Goal: Task Accomplishment & Management: Use online tool/utility

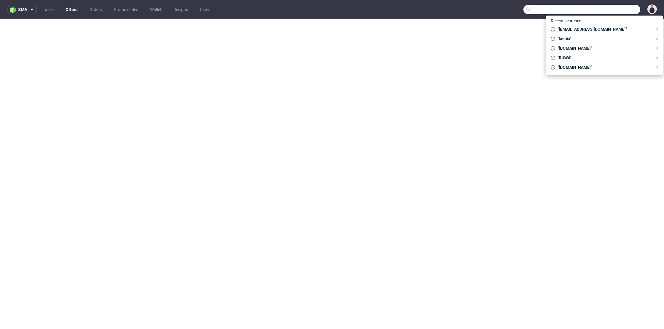
click at [604, 10] on input "text" at bounding box center [581, 10] width 117 height 10
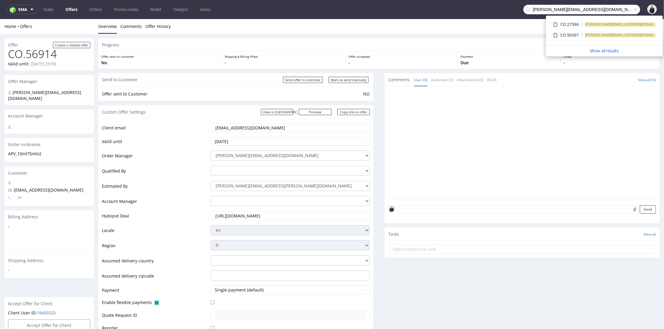
type input "emmanuelle.rehri@grainecreative.com"
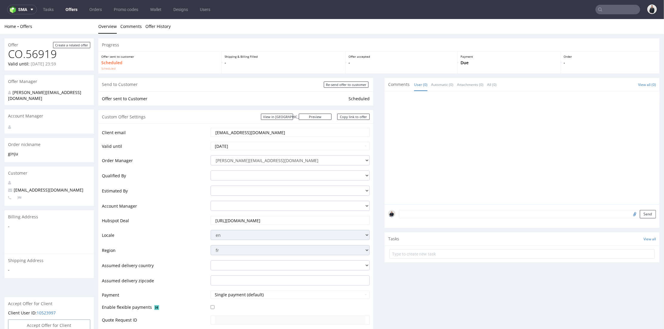
click at [603, 10] on input "text" at bounding box center [617, 10] width 45 height 10
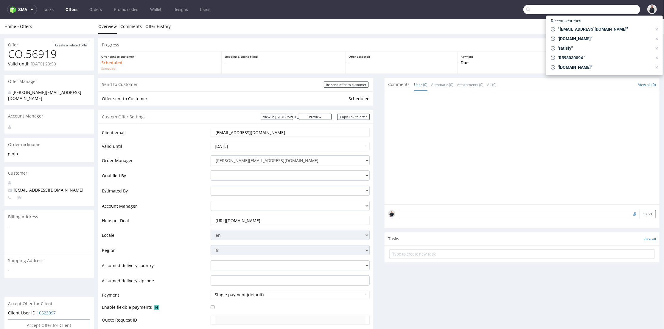
paste input "emmanuelle.rehri@grainecreative.com"
type input "emmanuelle.rehri@grainecreative.com"
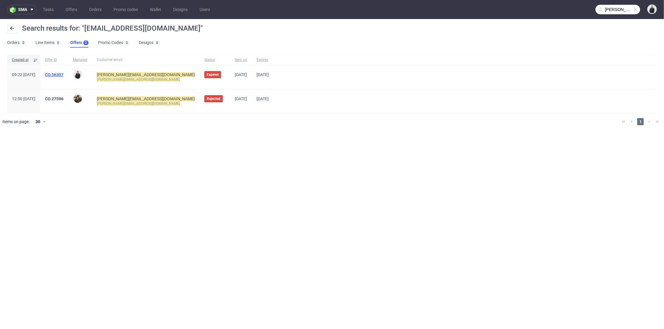
click at [63, 76] on link "CO.56307" at bounding box center [54, 74] width 18 height 5
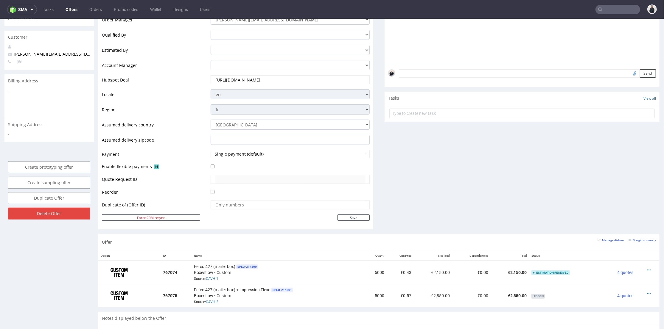
scroll to position [87, 0]
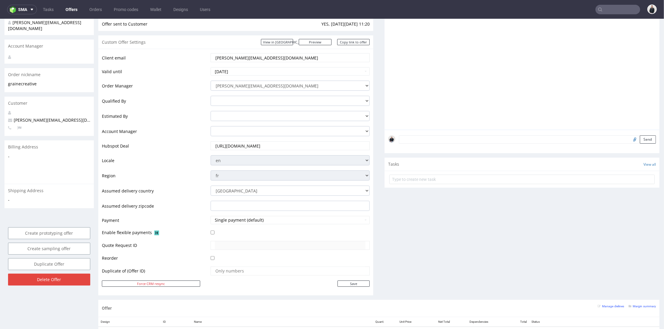
click at [608, 11] on input "text" at bounding box center [617, 10] width 45 height 10
paste input "digixa.eu"
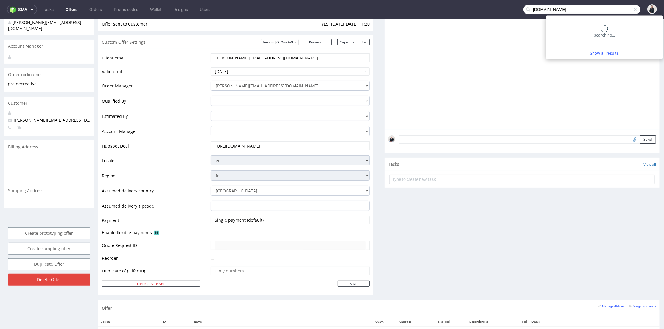
type input "digixa.eu"
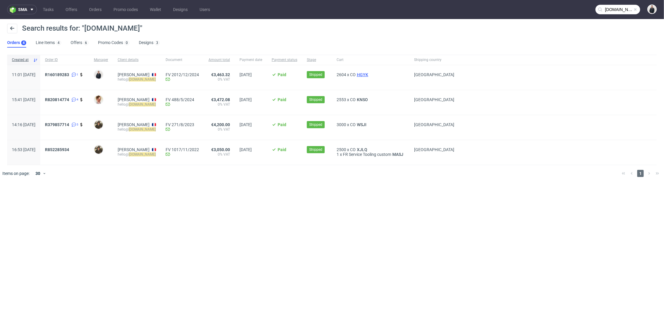
click at [369, 75] on span "HGYK" at bounding box center [363, 74] width 14 height 5
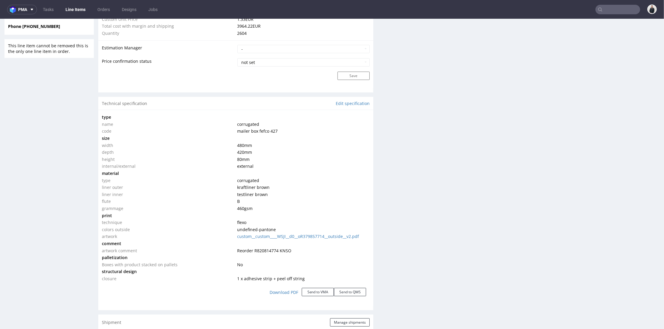
scroll to position [519, 0]
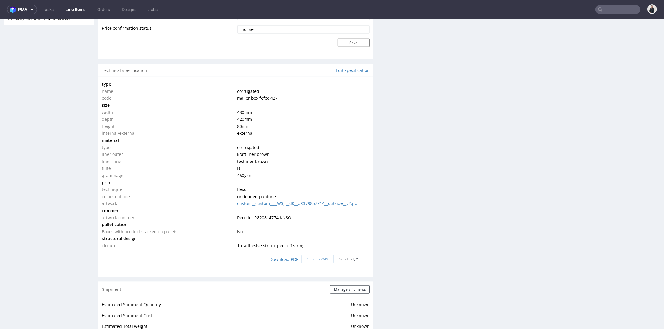
click at [315, 257] on button "Send to VMA" at bounding box center [318, 259] width 32 height 8
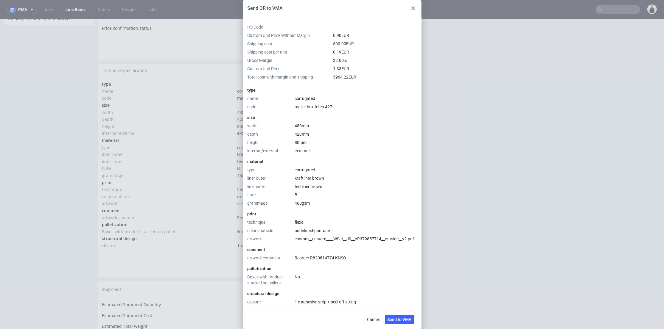
scroll to position [98, 0]
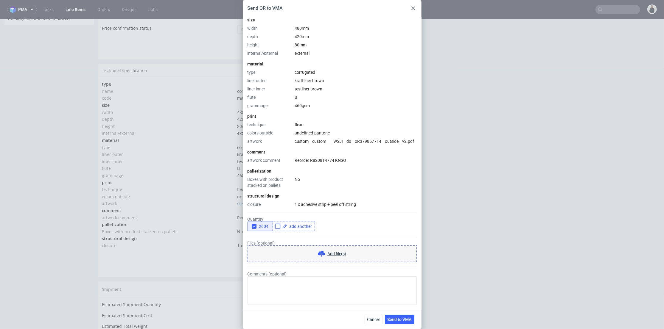
click at [276, 226] on input "checkbox" at bounding box center [277, 226] width 5 height 5
checkbox input "true"
click at [295, 226] on span at bounding box center [299, 227] width 25 height 4
checkbox input "true"
click at [296, 232] on form "Quantity 2604 1500 Files (optional) Add file(s) Comments (optional)" at bounding box center [331, 257] width 169 height 98
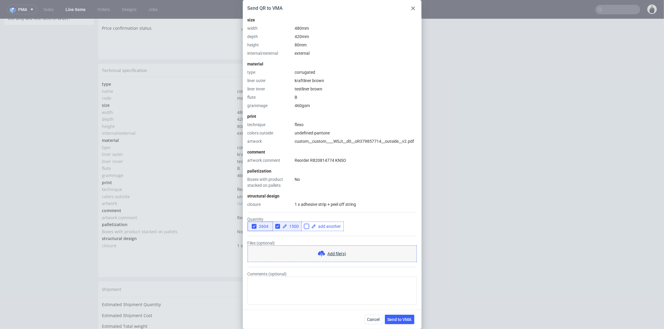
drag, startPoint x: 306, startPoint y: 227, endPoint x: 323, endPoint y: 226, distance: 17.9
click at [306, 227] on input "checkbox" at bounding box center [306, 226] width 5 height 5
checkbox input "true"
click at [323, 226] on span at bounding box center [328, 227] width 25 height 4
checkbox input "true"
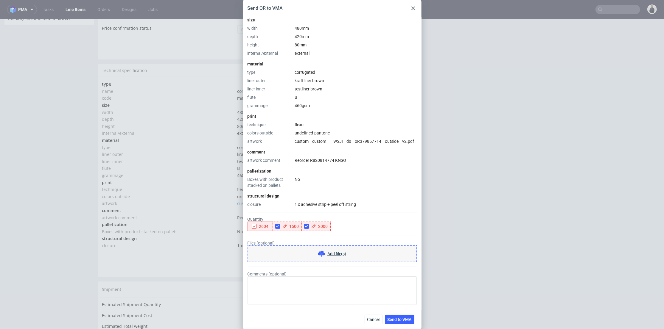
click at [318, 234] on form "Quantity 2604 1500 2000 Files (optional) Add file(s) Comments (optional)" at bounding box center [331, 257] width 169 height 98
click at [257, 227] on span "2604" at bounding box center [262, 226] width 12 height 5
click at [335, 226] on input "checkbox" at bounding box center [335, 226] width 5 height 5
checkbox input "true"
click at [349, 226] on span at bounding box center [357, 227] width 25 height 4
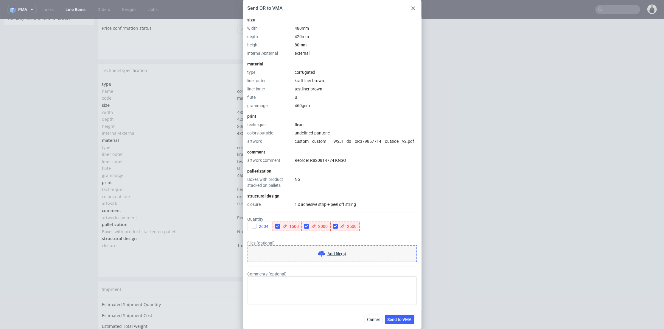
checkbox input "true"
click at [343, 237] on form "Quantity 2604 1500 2000 2500 Files (optional) Add file(s) Comments (optional)" at bounding box center [331, 257] width 169 height 98
click at [403, 316] on button "Send to VMA" at bounding box center [399, 320] width 29 height 10
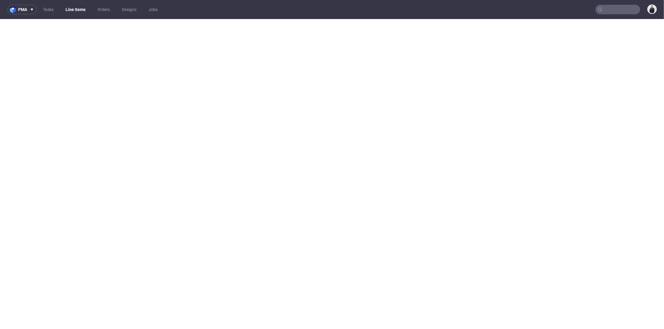
select select "in_progress"
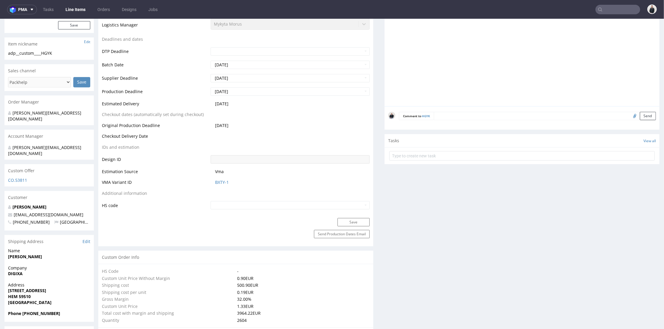
scroll to position [231, 0]
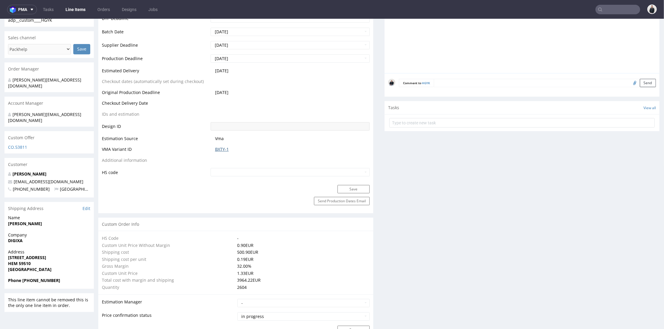
click at [220, 149] on link "BXTY-1" at bounding box center [222, 149] width 14 height 6
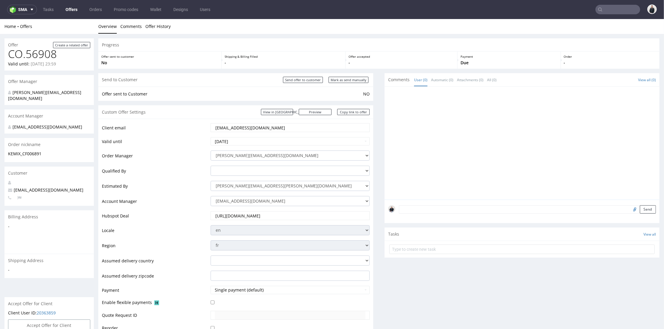
scroll to position [165, 0]
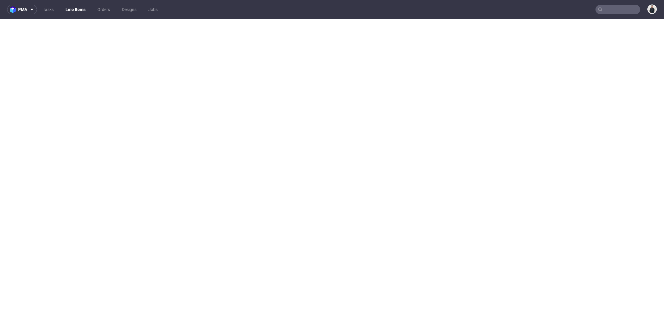
select select "in_progress"
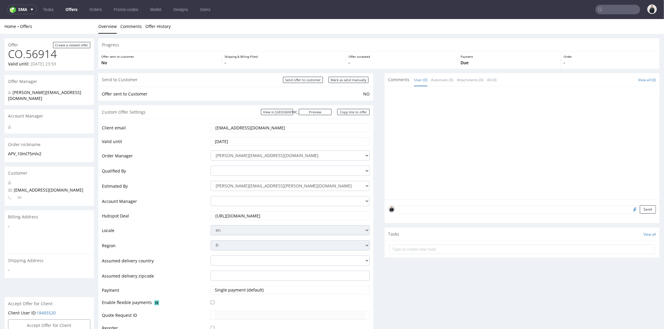
click at [71, 9] on link "Offers" at bounding box center [71, 10] width 19 height 10
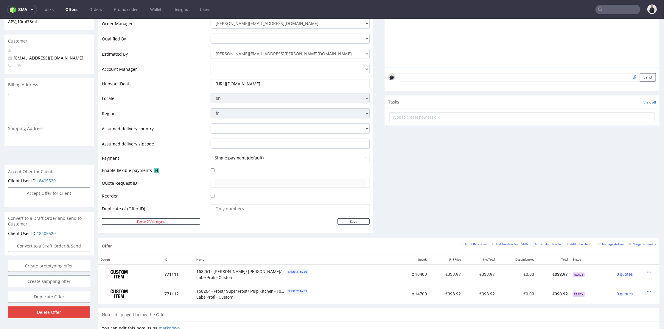
scroll to position [198, 0]
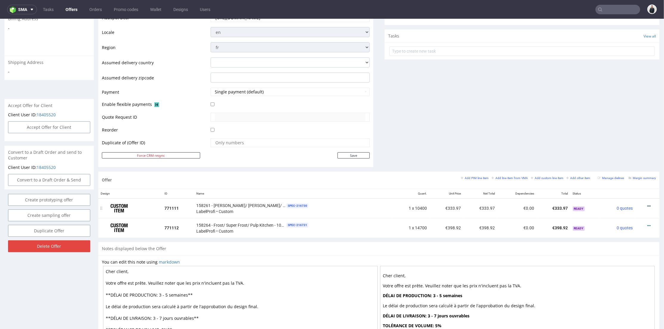
click at [647, 204] on icon at bounding box center [648, 206] width 3 height 4
click at [605, 135] on li "Edit item price" at bounding box center [619, 140] width 57 height 11
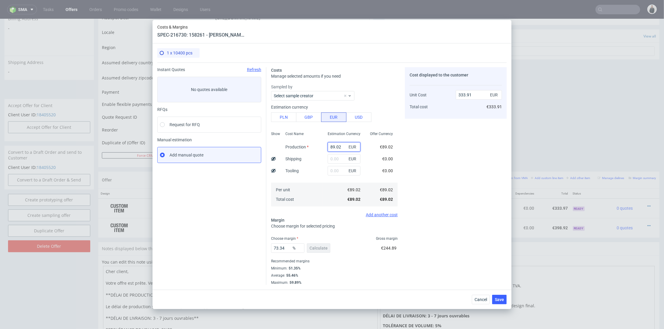
click at [337, 146] on input "89.02" at bounding box center [344, 147] width 33 height 10
paste input "€267,18"
type input "89.02€267,18"
type input "0"
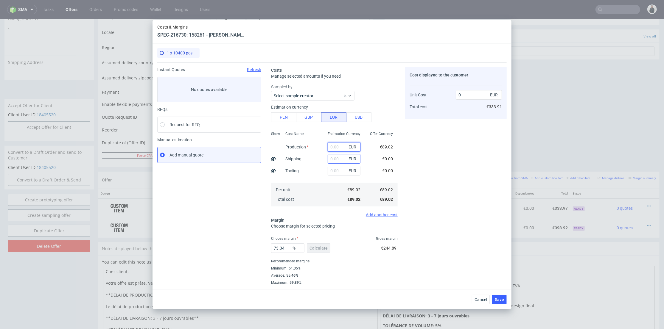
scroll to position [0, 0]
paste input "€267,18"
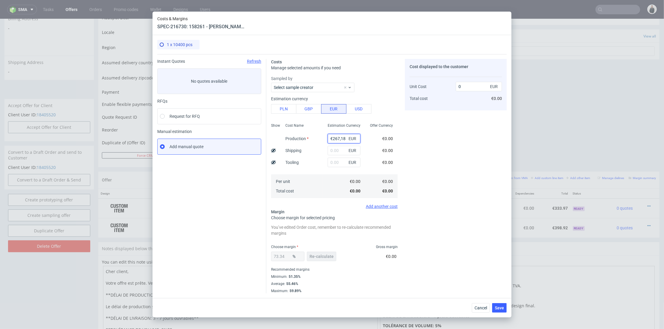
click at [328, 136] on input "€267,18" at bounding box center [344, 139] width 33 height 10
click at [436, 146] on div "Cost displayed to the customer Unit Cost Total cost 0 EUR €0.00" at bounding box center [456, 176] width 102 height 235
type input "267.18"
drag, startPoint x: 476, startPoint y: 85, endPoint x: 429, endPoint y: 82, distance: 46.3
click at [429, 82] on div "Unit Cost Total cost 1002.18 EUR €1,002.18" at bounding box center [455, 89] width 92 height 31
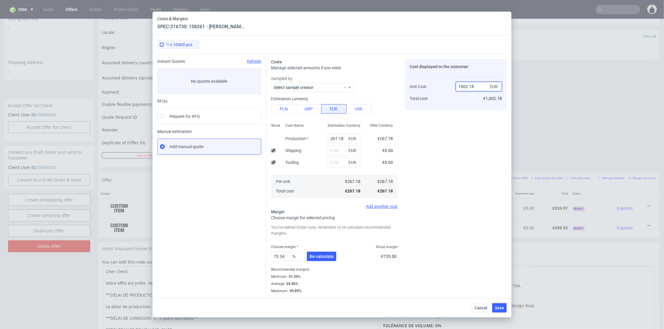
paste input "€333,97"
type input "€333,97"
type input "NaN"
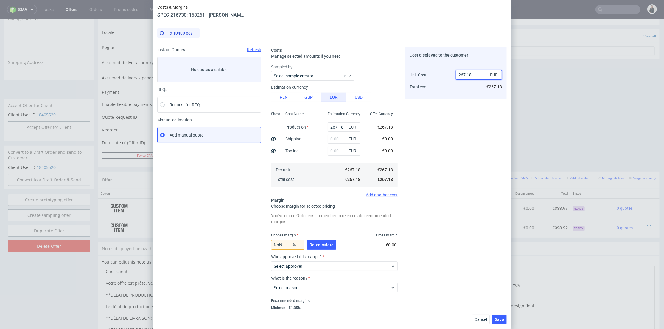
drag, startPoint x: 474, startPoint y: 73, endPoint x: 453, endPoint y: 73, distance: 21.1
click at [449, 72] on div "Unit Cost Total cost 267.18 EUR €267.18" at bounding box center [455, 78] width 92 height 31
paste input "€333,97"
click at [459, 74] on input "€333,97" at bounding box center [479, 75] width 46 height 10
click at [465, 75] on input "333,97" at bounding box center [479, 75] width 46 height 10
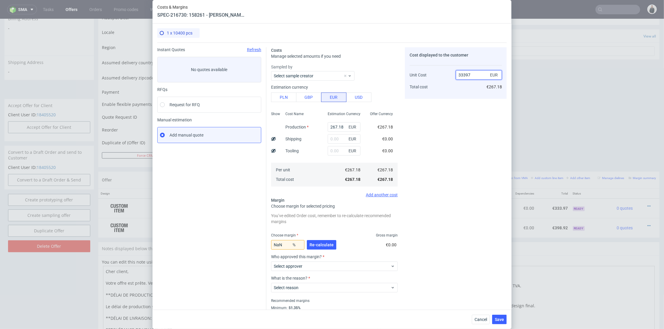
type input "333.97"
type input "19.998802287630628"
type input "333.97"
click at [443, 163] on div "Cost displayed to the customer Unit Cost Total cost 333.97 EUR €333.97" at bounding box center [456, 186] width 102 height 278
click at [325, 245] on span "Re-calculate" at bounding box center [321, 245] width 24 height 4
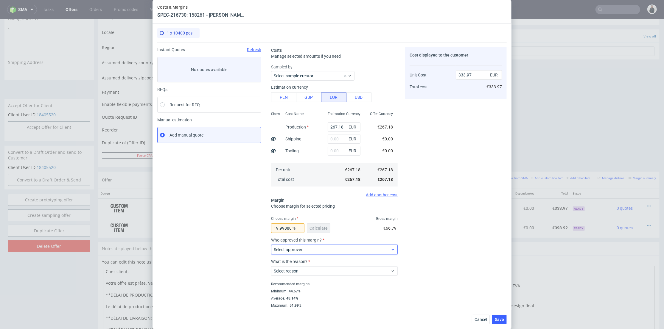
click at [323, 248] on span "Select approver" at bounding box center [332, 250] width 117 height 6
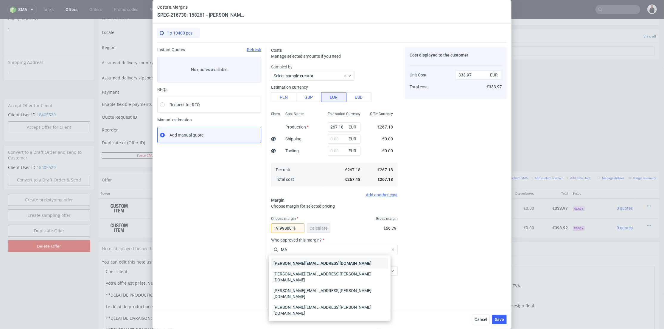
type input "MA"
click at [305, 263] on div "maciej.wozniczko@packhelp.com" at bounding box center [329, 263] width 117 height 11
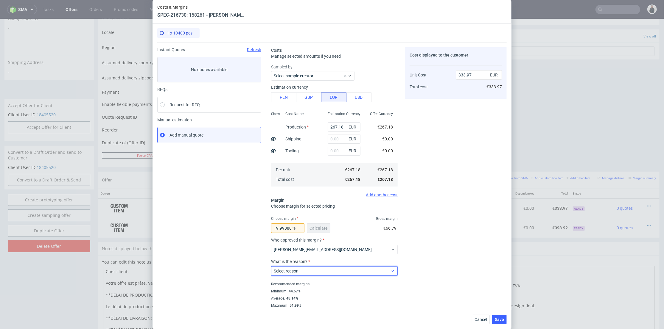
click at [301, 272] on span "Select reason" at bounding box center [332, 271] width 117 height 6
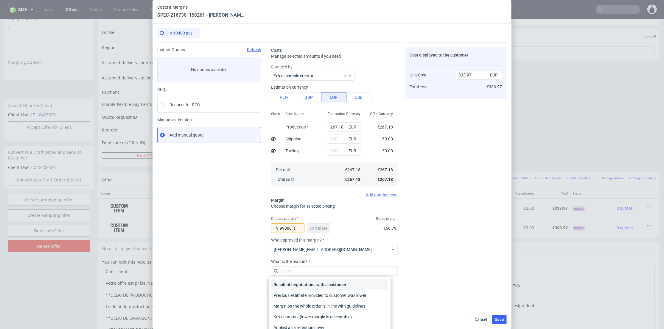
drag, startPoint x: 304, startPoint y: 284, endPoint x: 378, endPoint y: 285, distance: 73.9
click at [304, 284] on div "Result of negotiations with a customer" at bounding box center [329, 285] width 117 height 11
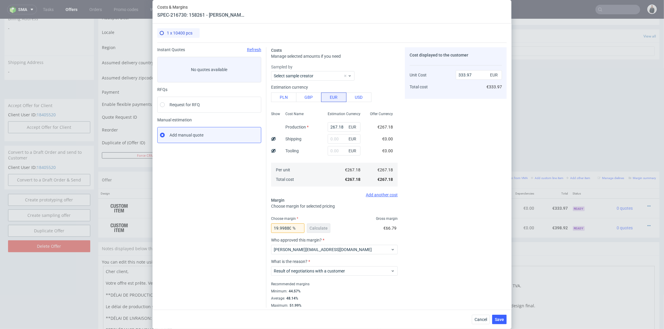
click at [462, 281] on div "Cost displayed to the customer Unit Cost Total cost 333.97 EUR €333.97" at bounding box center [456, 177] width 102 height 261
click at [501, 321] on span "Save" at bounding box center [499, 320] width 9 height 4
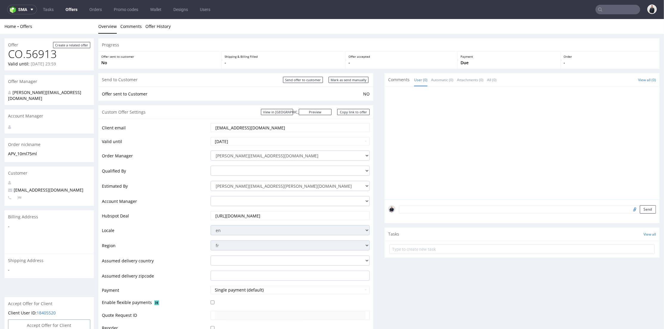
drag, startPoint x: 512, startPoint y: 143, endPoint x: 571, endPoint y: 76, distance: 89.3
click at [513, 143] on div at bounding box center [523, 145] width 271 height 110
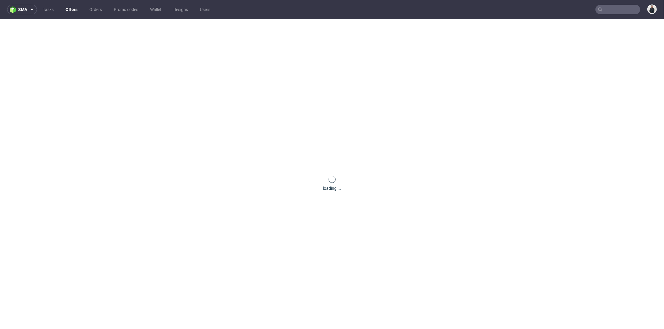
click at [607, 9] on input "text" at bounding box center [617, 10] width 45 height 10
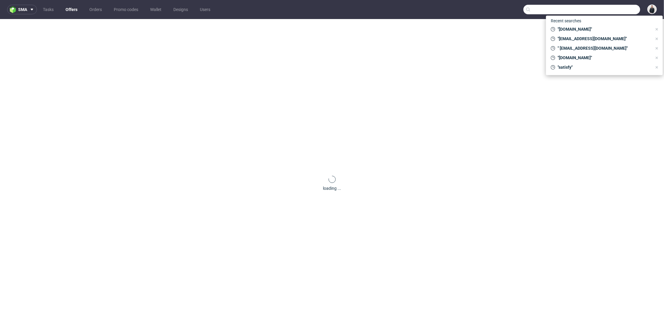
paste input "[DOMAIN_NAME]"
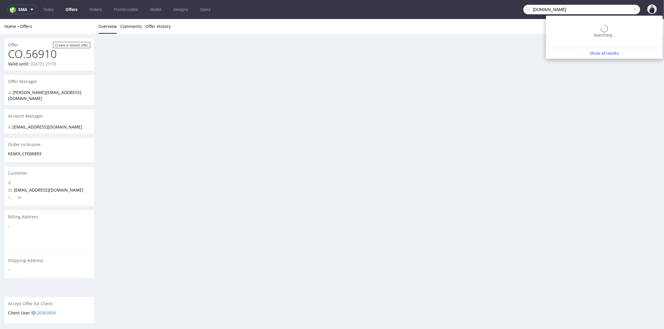
type input "[DOMAIN_NAME]"
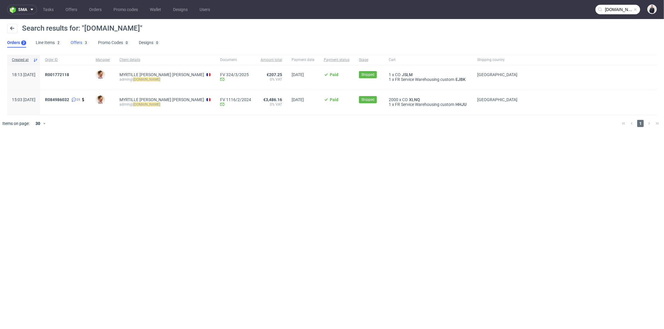
click at [71, 44] on link "Offers 3" at bounding box center [80, 43] width 18 height 10
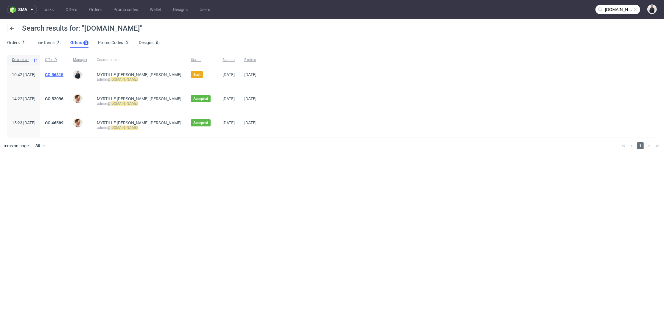
click at [63, 75] on link "CO.56815" at bounding box center [54, 74] width 18 height 5
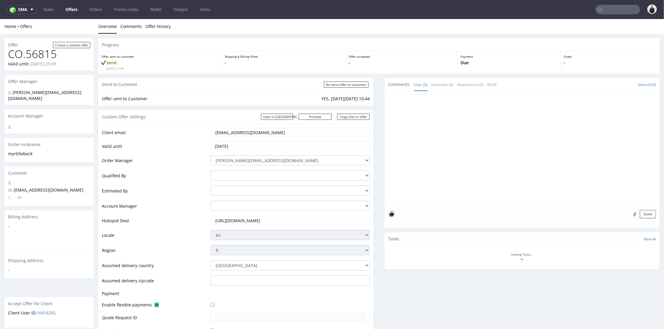
scroll to position [114, 0]
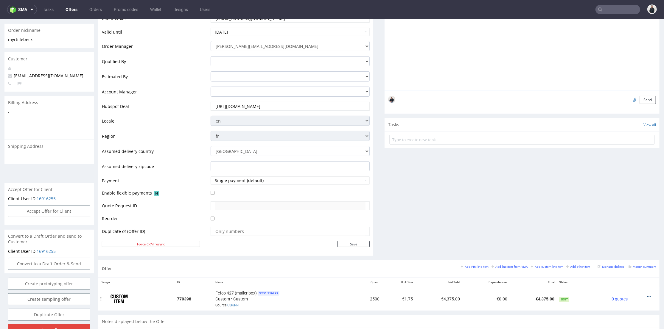
click at [647, 295] on icon at bounding box center [648, 297] width 3 height 4
click at [627, 233] on span "Edit item price" at bounding box center [622, 231] width 48 height 6
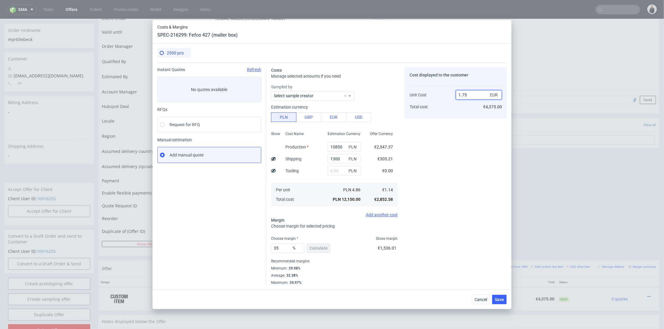
drag, startPoint x: 462, startPoint y: 93, endPoint x: 467, endPoint y: 93, distance: 4.5
click at [467, 93] on input "1.75" at bounding box center [479, 95] width 46 height 10
type input "1.63"
click at [460, 149] on div "Cost displayed to the customer Unit Cost Total cost 1.63 EUR €4,375.00" at bounding box center [456, 176] width 102 height 218
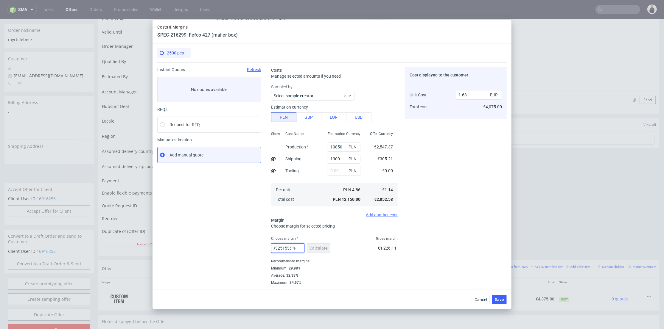
drag, startPoint x: 273, startPoint y: 248, endPoint x: 385, endPoint y: 237, distance: 112.8
click at [373, 243] on div "30.061349693251536 % Calculate €1,226.11" at bounding box center [334, 249] width 127 height 17
type input "35"
click at [451, 212] on div "Cost displayed to the customer Unit Cost Total cost 1.63 EUR €4,075.00" at bounding box center [456, 176] width 102 height 218
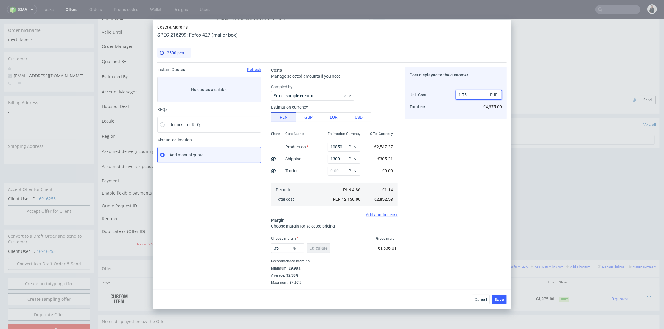
drag, startPoint x: 463, startPoint y: 94, endPoint x: 468, endPoint y: 94, distance: 4.8
click at [468, 94] on input "1.75" at bounding box center [479, 95] width 46 height 10
type input "1.63"
click at [460, 128] on div "Cost displayed to the customer Unit Cost Total cost 1.63 EUR €4,375.00" at bounding box center [456, 176] width 102 height 218
type input "30.061349693251536"
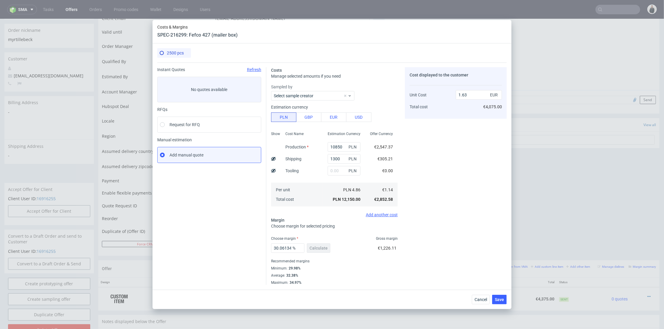
click at [453, 160] on div "Cost displayed to the customer Unit Cost Total cost 1.63 EUR €4,075.00" at bounding box center [456, 176] width 102 height 218
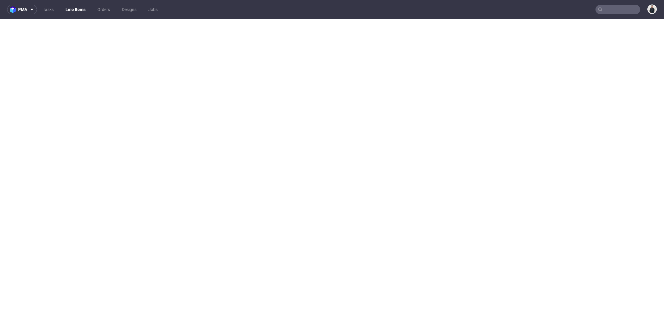
select select "in_progress"
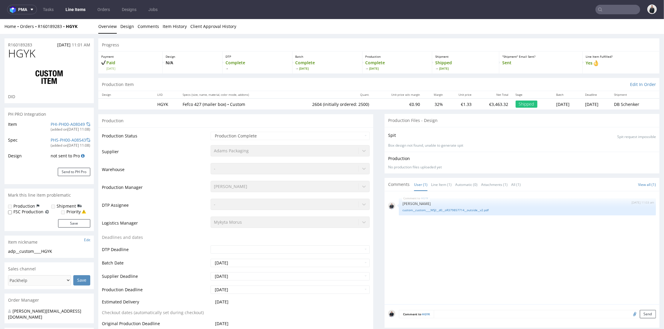
click at [604, 7] on input "text" at bounding box center [617, 10] width 45 height 10
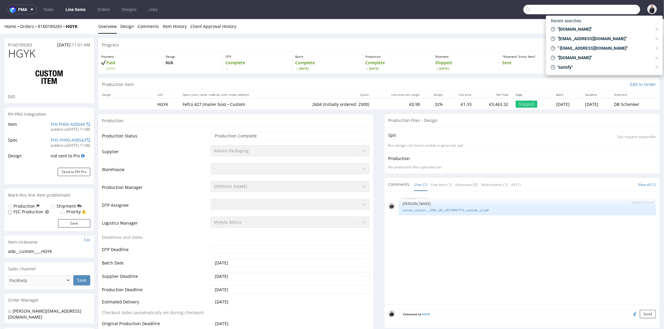
paste input "R207209029"
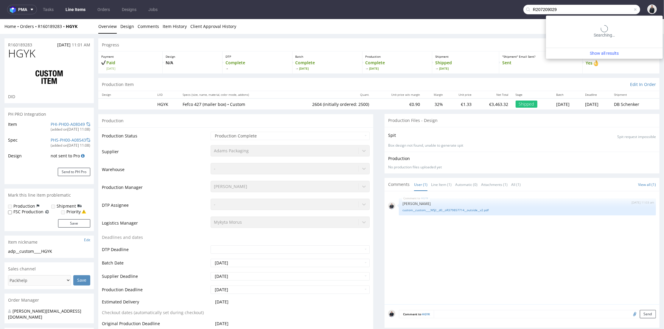
type input "R207209029"
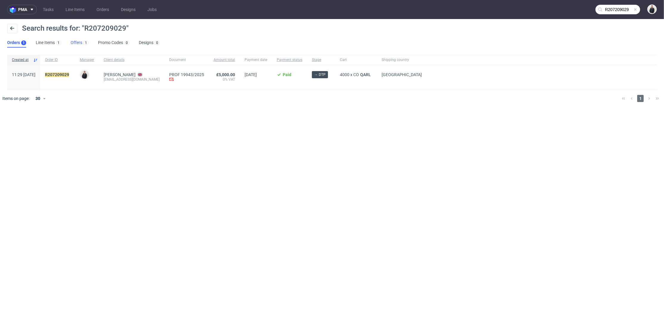
click at [80, 42] on link "Offers 1" at bounding box center [80, 43] width 18 height 10
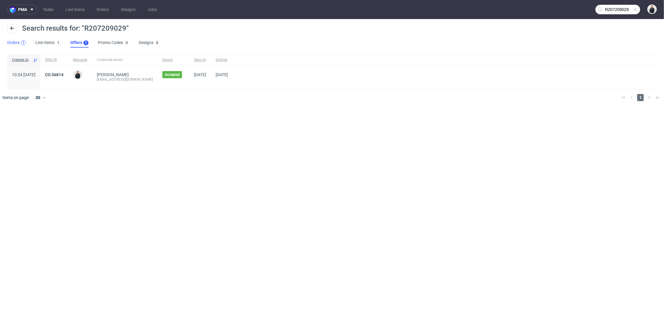
click at [23, 41] on div "1" at bounding box center [23, 43] width 2 height 4
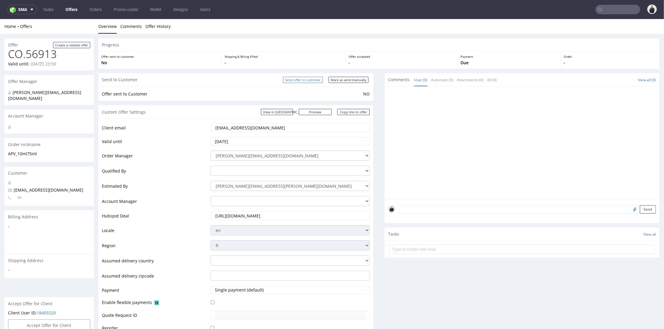
click at [306, 80] on input "Send offer to customer" at bounding box center [303, 80] width 40 height 6
type input "In progress..."
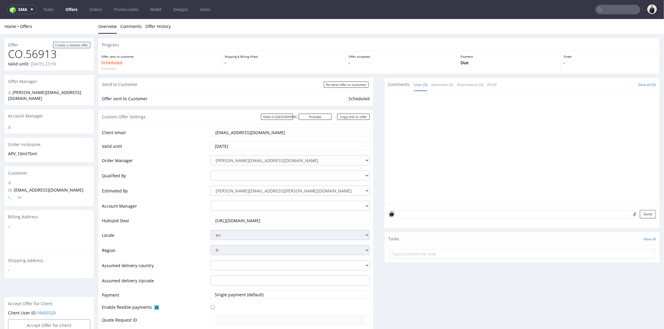
scroll to position [165, 0]
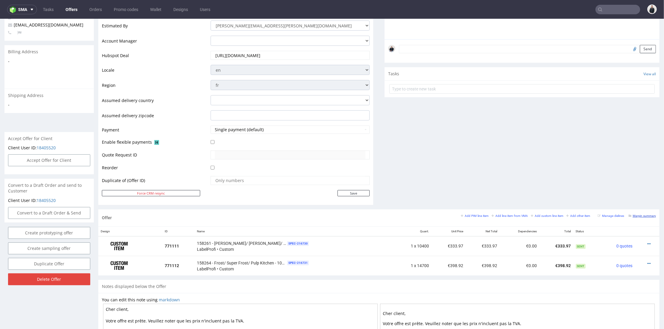
click at [639, 214] on small "Margin summary" at bounding box center [641, 215] width 27 height 3
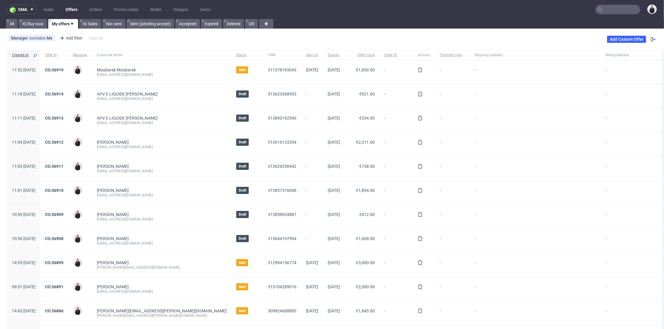
click at [71, 6] on link "Offers" at bounding box center [71, 10] width 19 height 10
click at [63, 92] on link "CO.56914" at bounding box center [54, 94] width 18 height 5
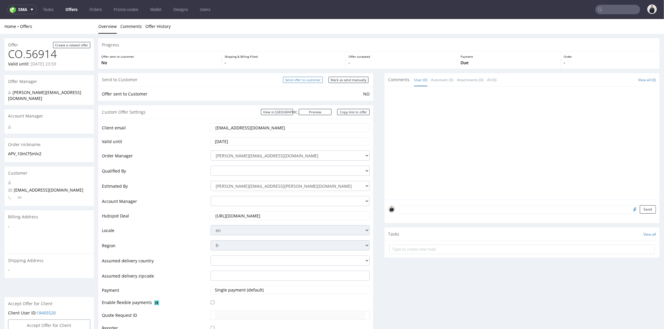
click at [305, 79] on input "Send offer to customer" at bounding box center [303, 80] width 40 height 6
type input "In progress..."
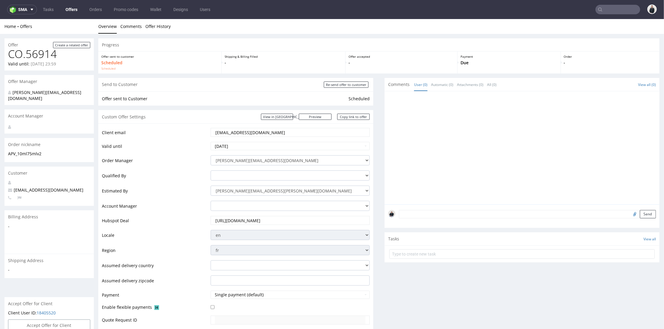
scroll to position [253, 0]
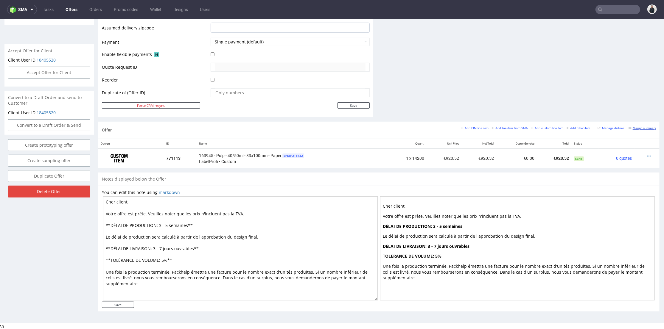
click at [637, 129] on div "Margin summary" at bounding box center [641, 127] width 27 height 5
click at [637, 129] on small "Margin summary" at bounding box center [641, 127] width 27 height 3
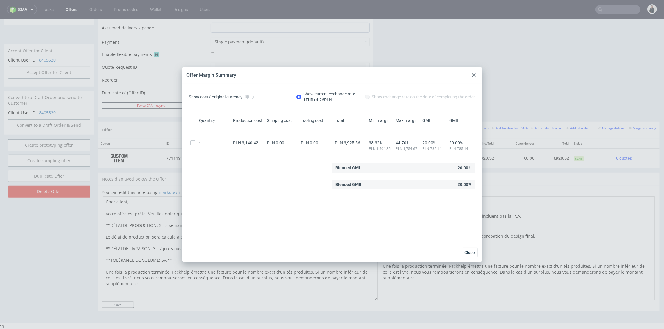
click at [476, 78] on div at bounding box center [473, 75] width 7 height 7
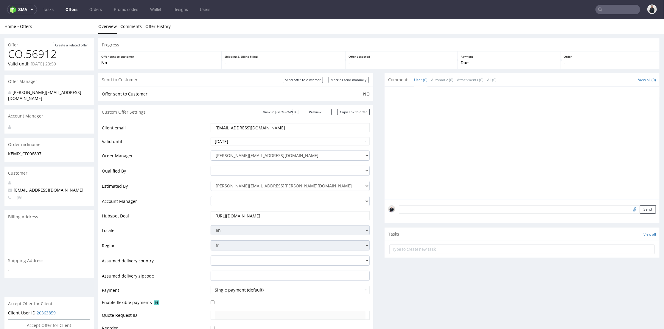
scroll to position [198, 0]
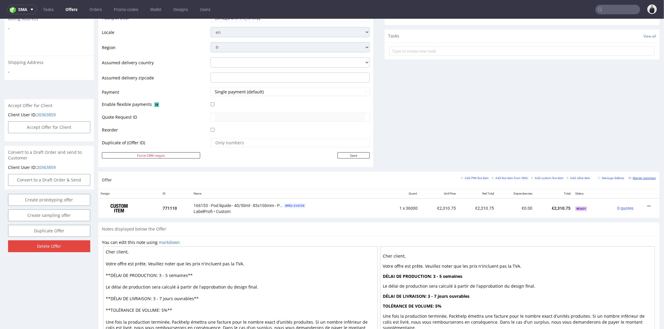
click at [638, 178] on small "Margin summary" at bounding box center [641, 177] width 27 height 3
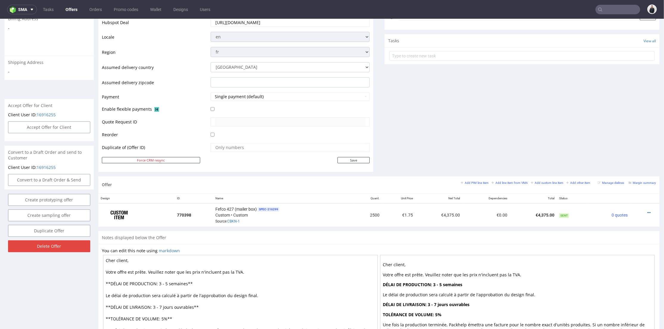
scroll to position [250, 0]
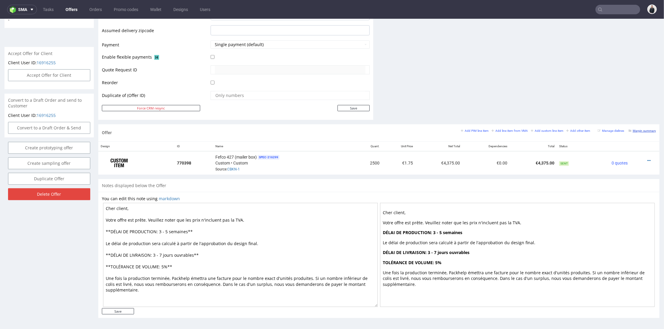
click at [643, 129] on small "Margin summary" at bounding box center [641, 130] width 27 height 3
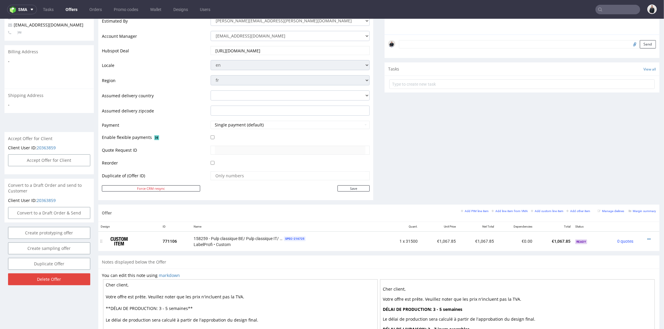
scroll to position [231, 0]
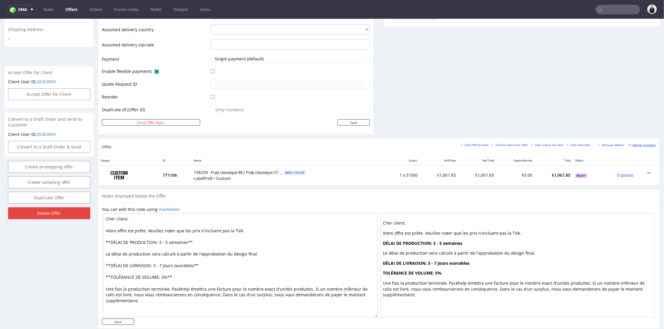
click at [630, 143] on small "Margin summary" at bounding box center [641, 144] width 27 height 3
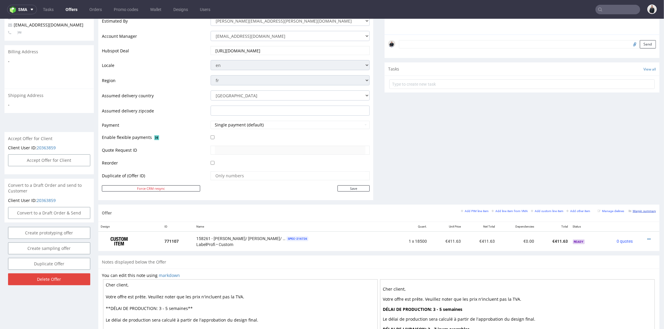
click at [635, 210] on small "Margin summary" at bounding box center [641, 210] width 27 height 3
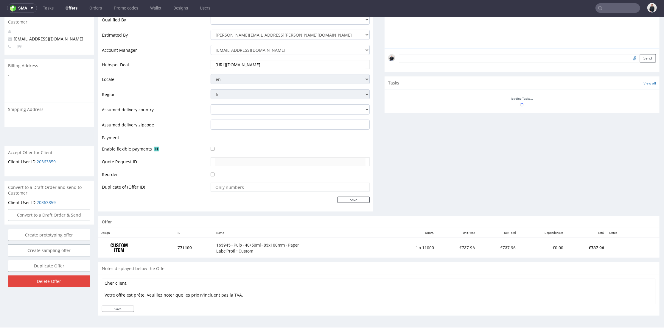
scroll to position [198, 0]
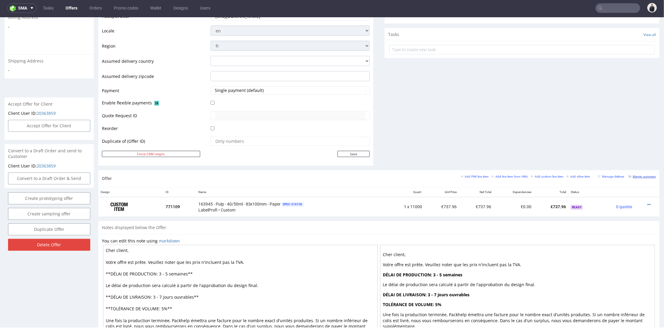
click at [635, 175] on small "Margin summary" at bounding box center [641, 176] width 27 height 3
